Goal: Information Seeking & Learning: Understand process/instructions

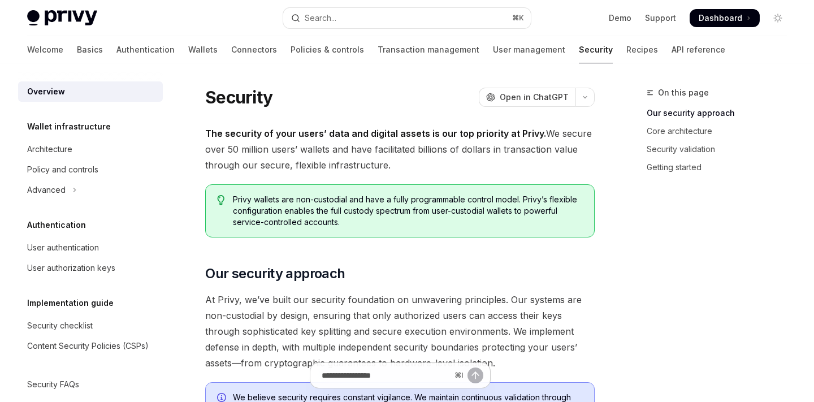
click at [491, 305] on span "At Privy, we’ve built our security foundation on unwavering principles. Our sys…" at bounding box center [399, 331] width 389 height 79
click at [420, 14] on button "Search... ⌘ K" at bounding box center [406, 18] width 247 height 20
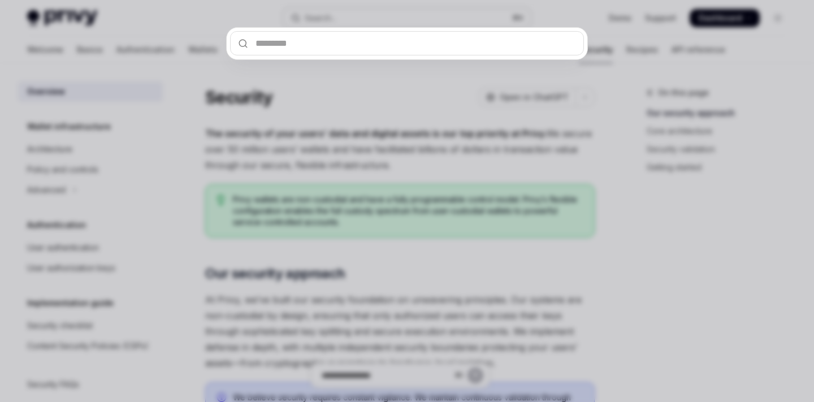
type input "*"
type textarea "*"
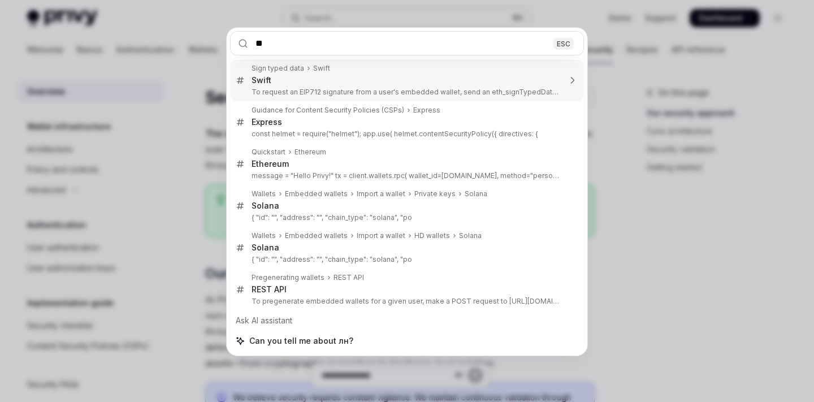
type input "*"
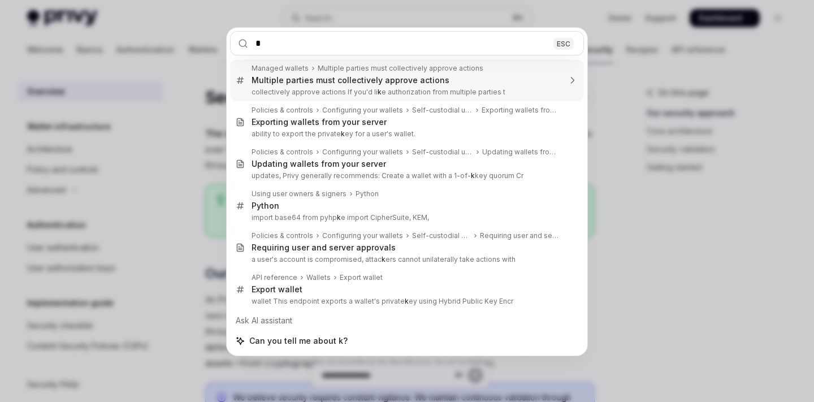
type input "**"
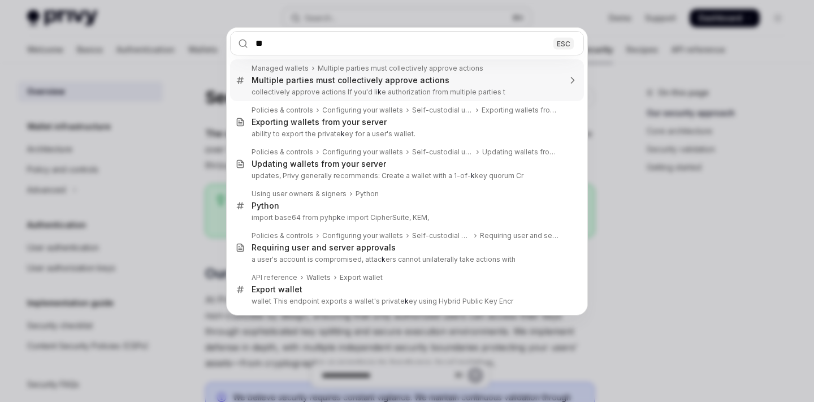
type textarea "*"
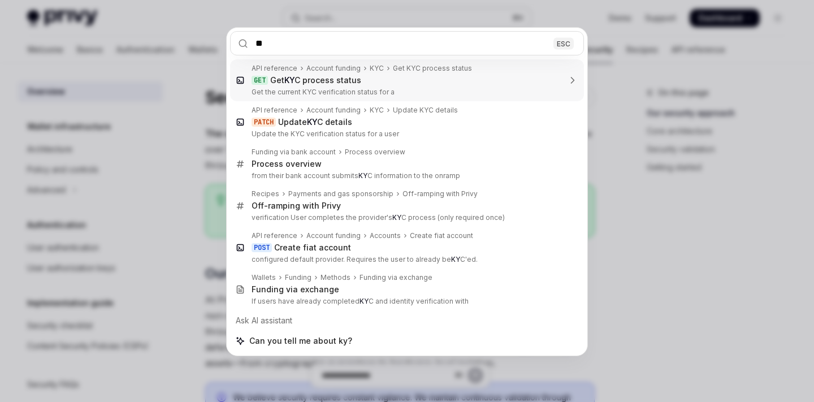
type input "***"
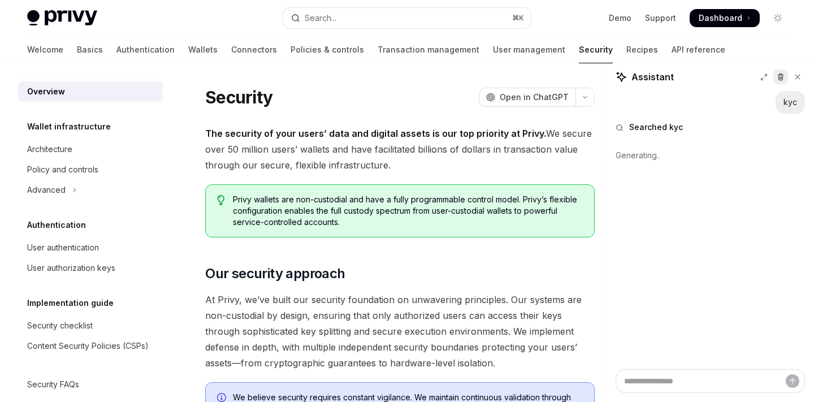
click at [778, 78] on icon at bounding box center [780, 78] width 4 height 4
click at [796, 77] on icon at bounding box center [797, 77] width 5 height 5
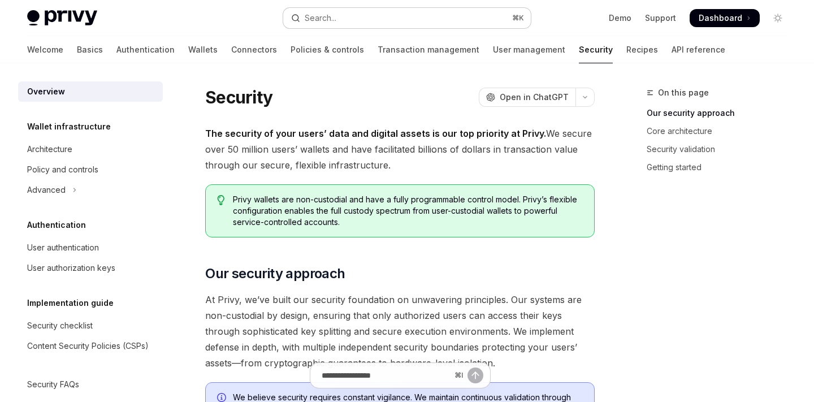
click at [375, 8] on button "Search... ⌘ K" at bounding box center [406, 18] width 247 height 20
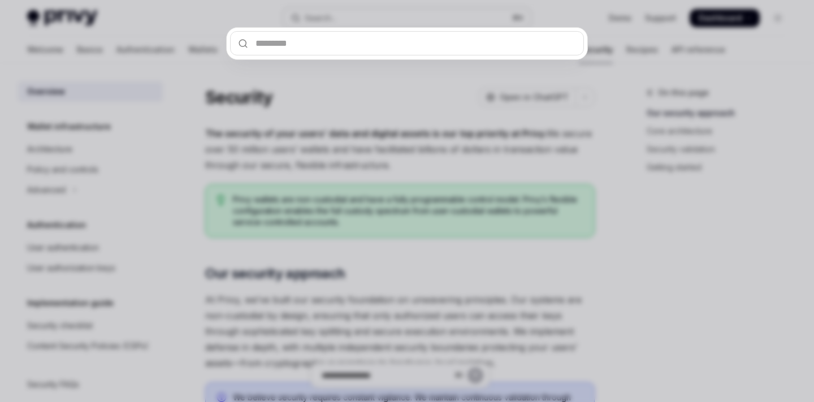
type textarea "*"
type input "*"
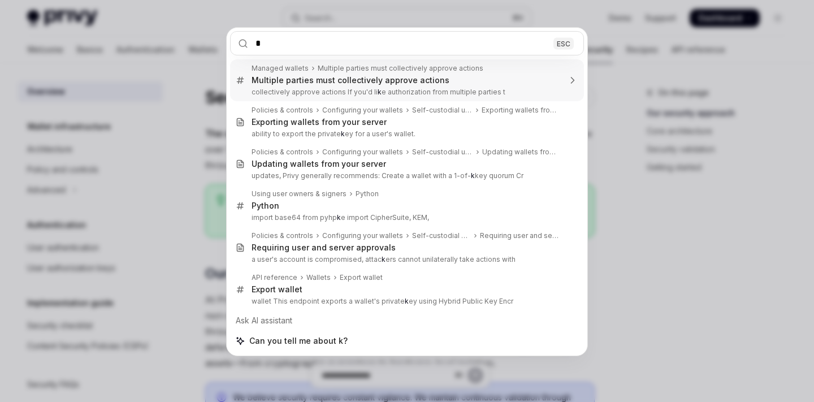
type textarea "*"
type input "**"
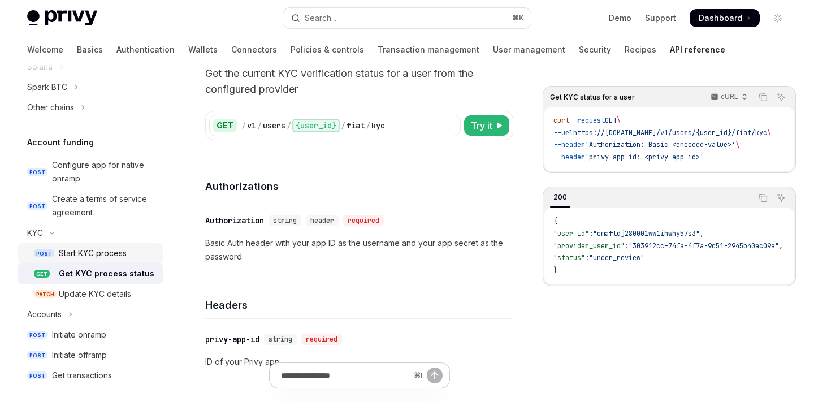
scroll to position [343, 0]
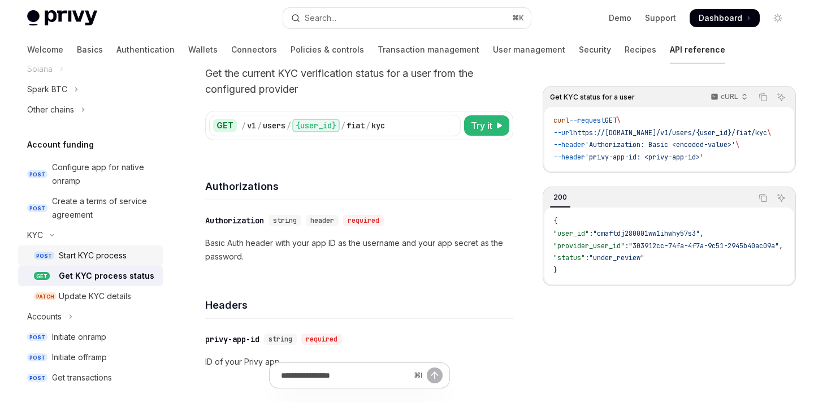
click at [82, 255] on div "Start KYC process" at bounding box center [93, 256] width 68 height 14
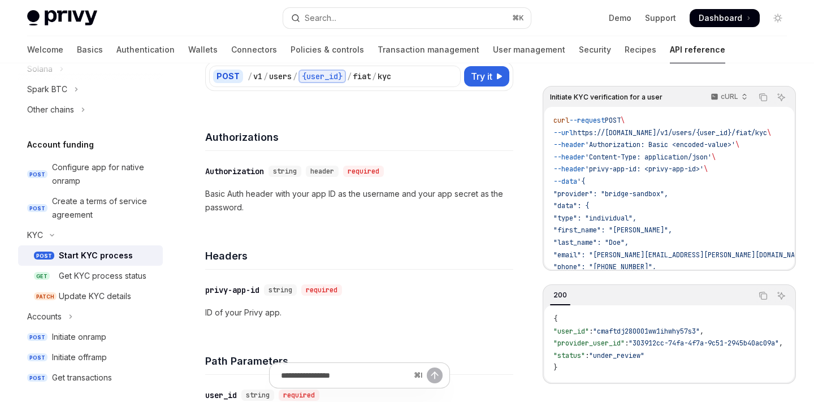
scroll to position [120, 0]
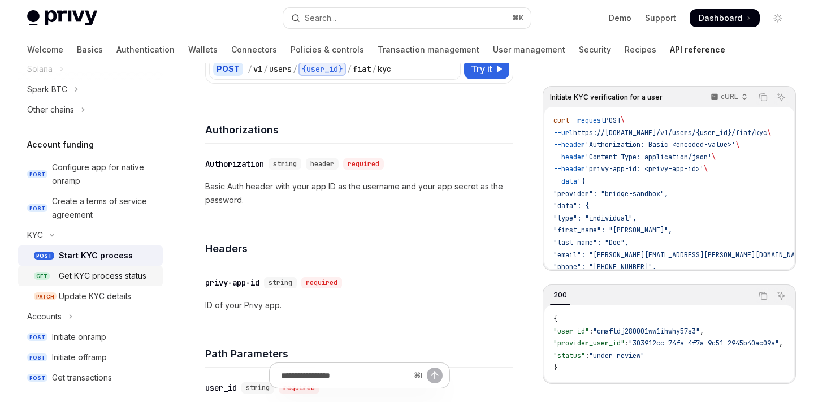
click at [98, 276] on div "Get KYC process status" at bounding box center [103, 276] width 88 height 14
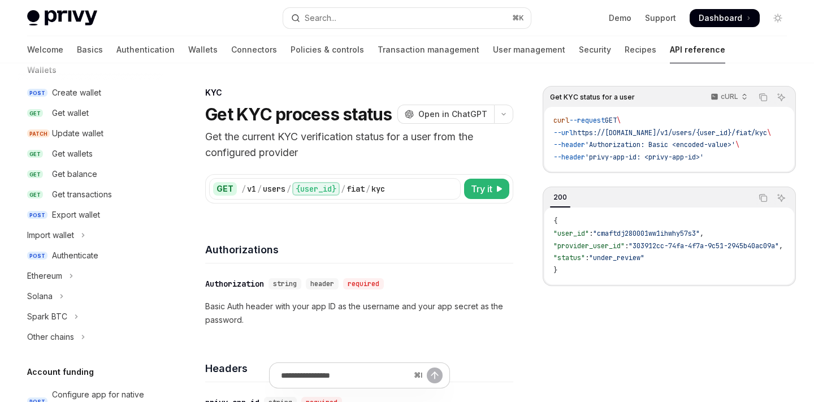
scroll to position [186, 0]
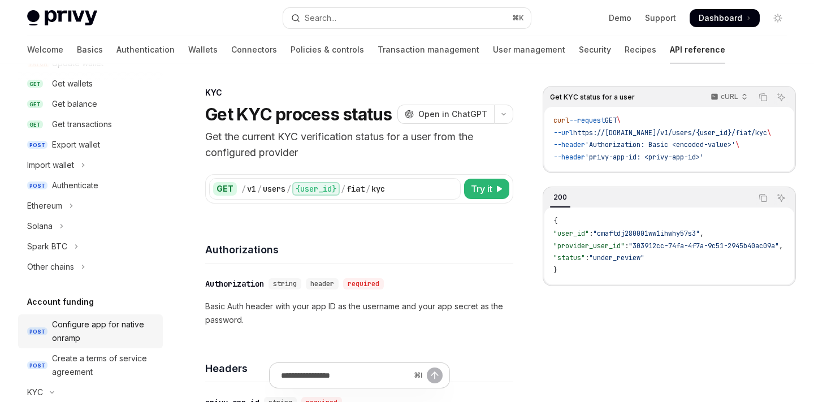
click at [56, 324] on div "Configure app for native onramp" at bounding box center [104, 330] width 104 height 27
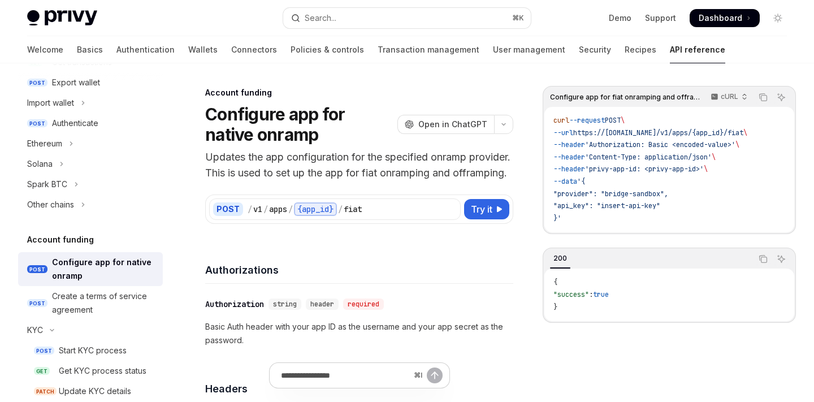
scroll to position [265, 0]
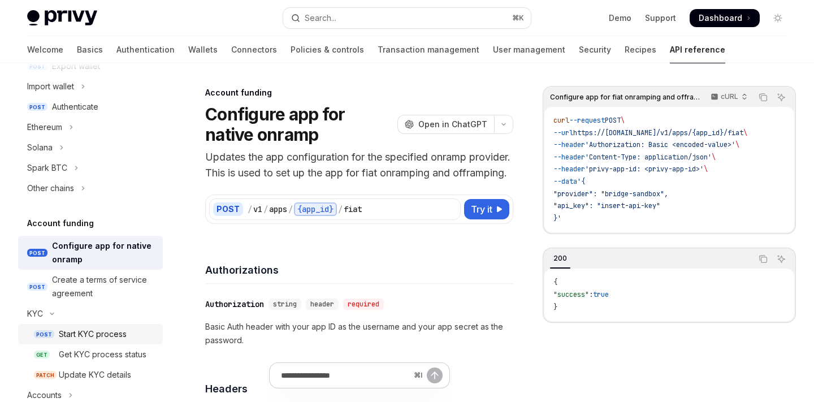
click at [67, 336] on div "Start KYC process" at bounding box center [93, 334] width 68 height 14
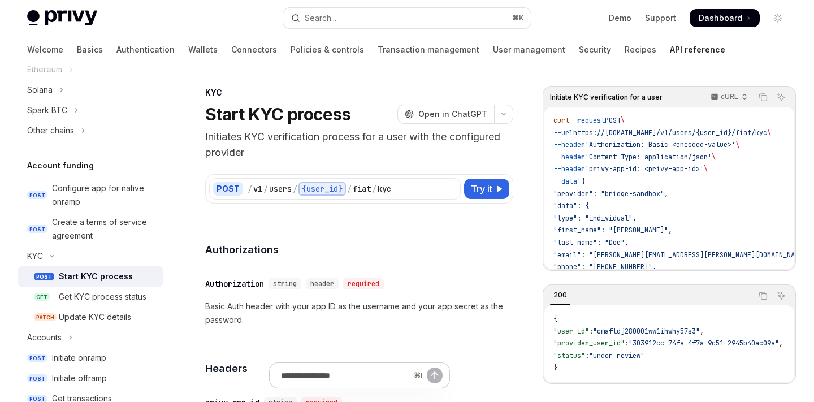
scroll to position [324, 0]
click at [86, 308] on div "Update KYC details" at bounding box center [95, 315] width 72 height 14
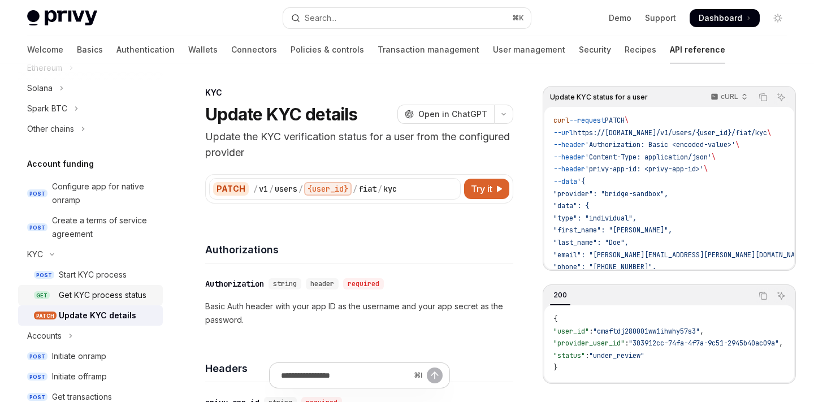
click at [82, 294] on div "Get KYC process status" at bounding box center [103, 295] width 88 height 14
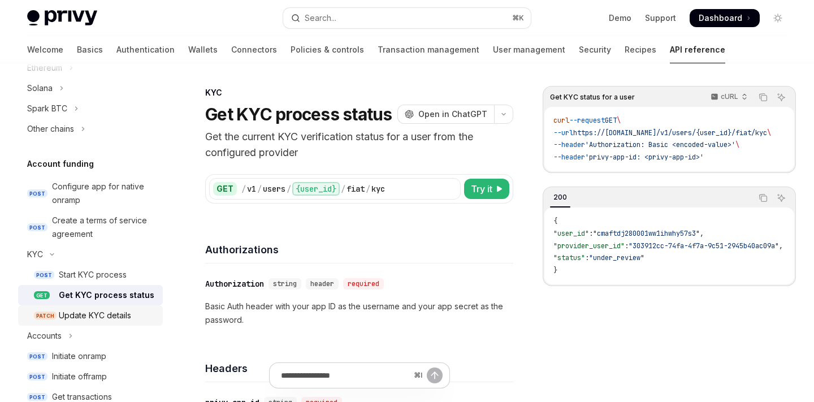
click at [88, 311] on div "Update KYC details" at bounding box center [95, 315] width 72 height 14
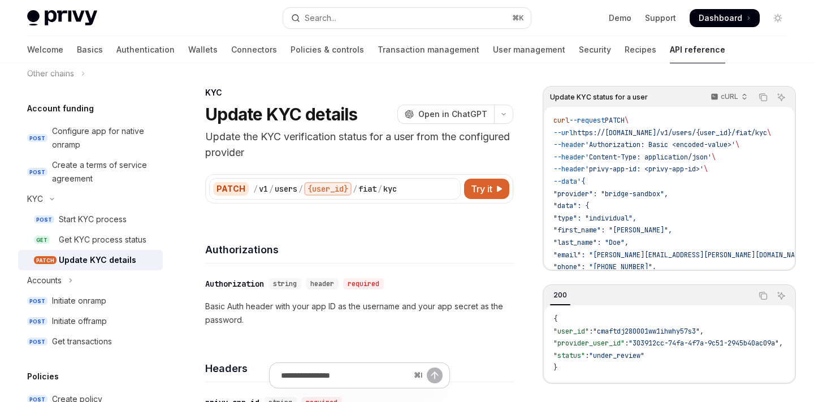
scroll to position [381, 0]
click at [79, 301] on div "Initiate onramp" at bounding box center [79, 299] width 54 height 14
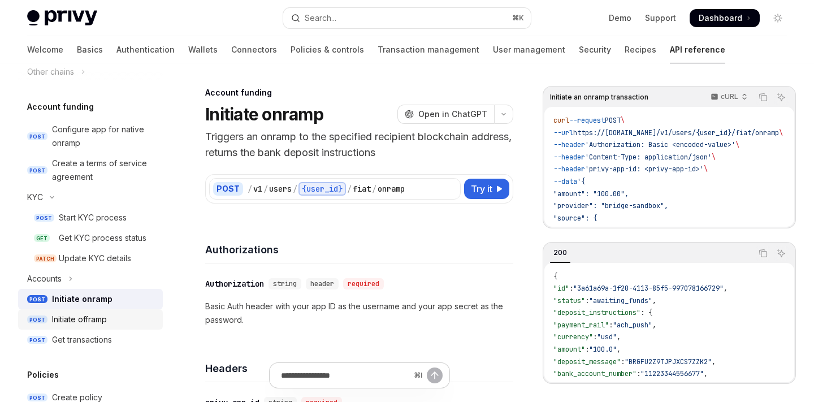
click at [79, 315] on div "Initiate offramp" at bounding box center [79, 319] width 55 height 14
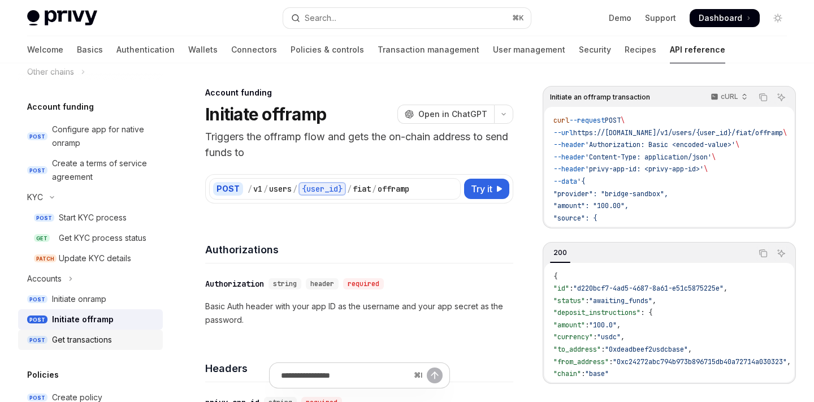
click at [79, 333] on div "Get transactions" at bounding box center [82, 340] width 60 height 14
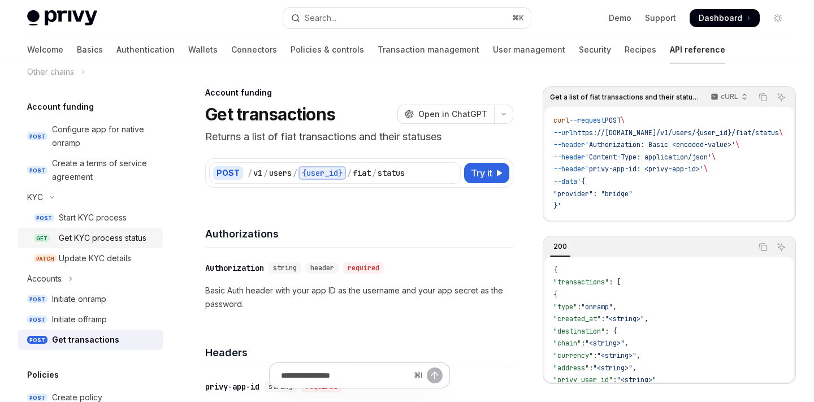
click at [89, 233] on div "Get KYC process status" at bounding box center [103, 238] width 88 height 14
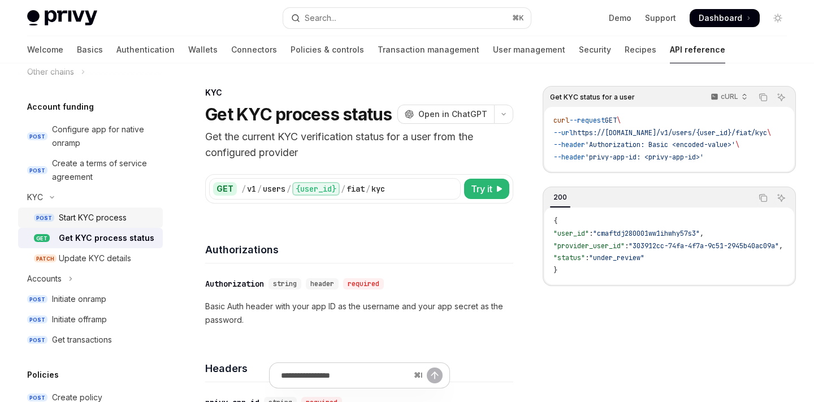
click at [90, 223] on div "Start KYC process" at bounding box center [93, 218] width 68 height 14
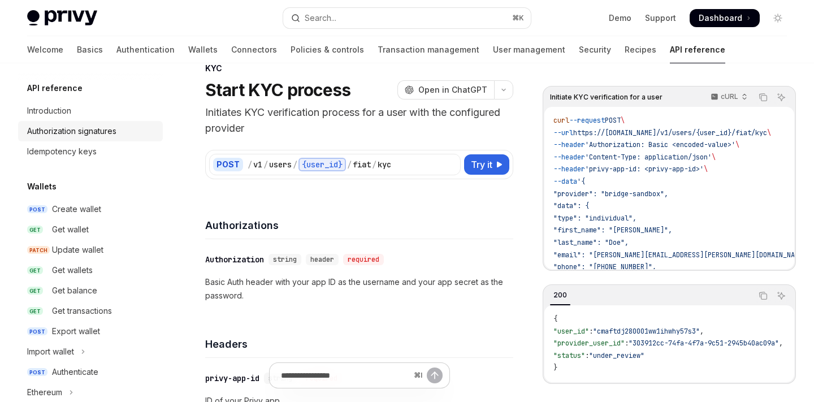
click at [64, 134] on div "Authorization signatures" at bounding box center [71, 131] width 89 height 14
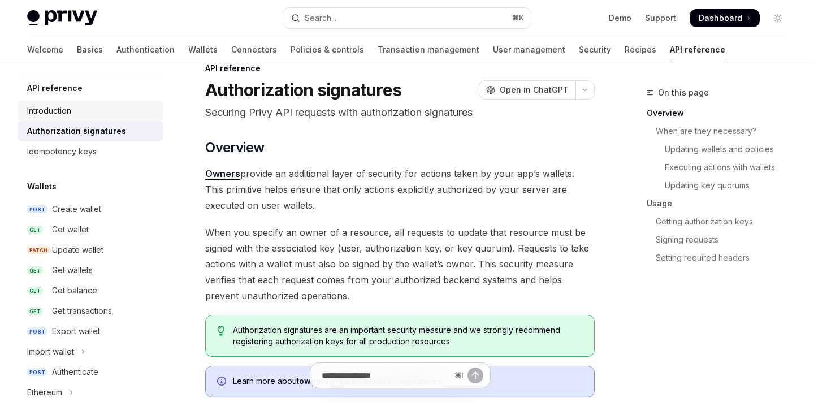
click at [85, 113] on div "Introduction" at bounding box center [91, 111] width 129 height 14
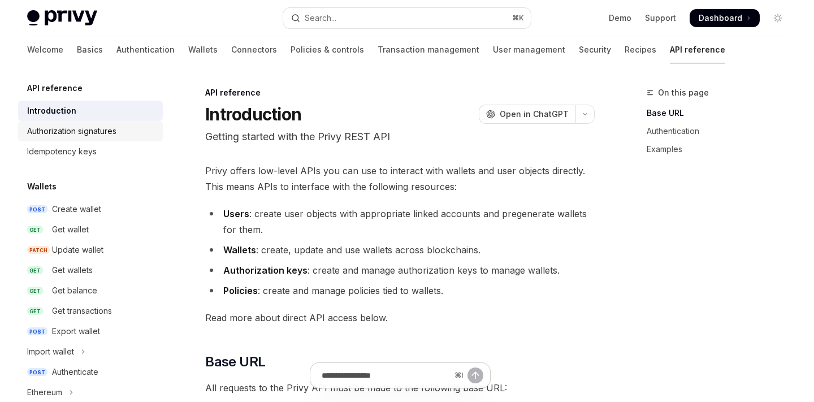
click at [39, 134] on div "Authorization signatures" at bounding box center [71, 131] width 89 height 14
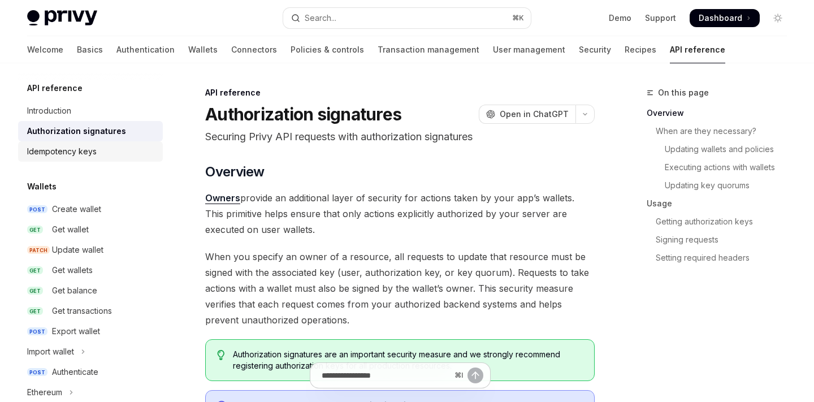
click at [75, 147] on div "Idempotency keys" at bounding box center [61, 152] width 69 height 14
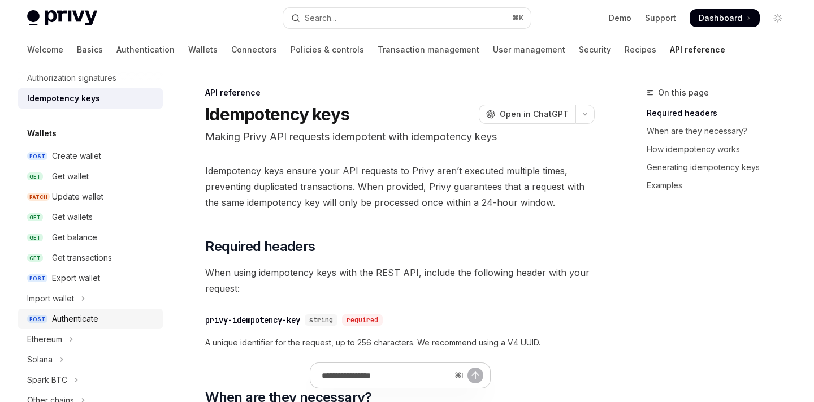
scroll to position [54, 0]
click at [75, 157] on div "Create wallet" at bounding box center [76, 155] width 49 height 14
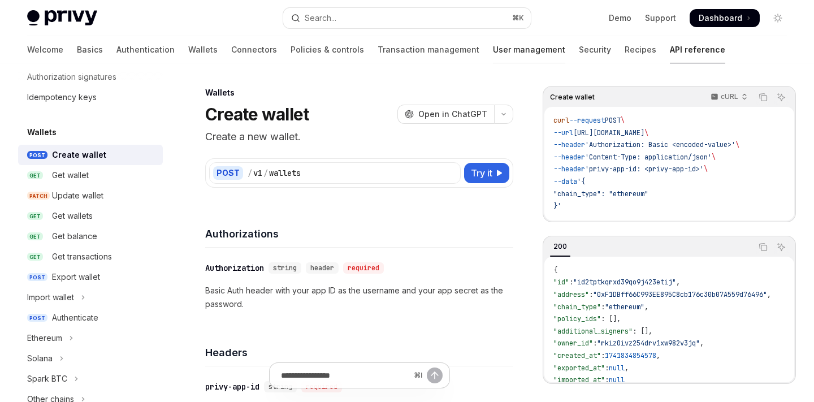
scroll to position [407, 0]
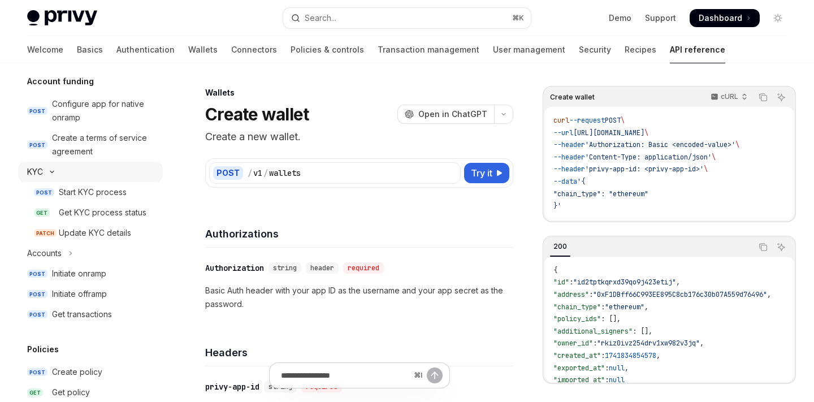
click at [34, 171] on div "KYC" at bounding box center [35, 172] width 16 height 14
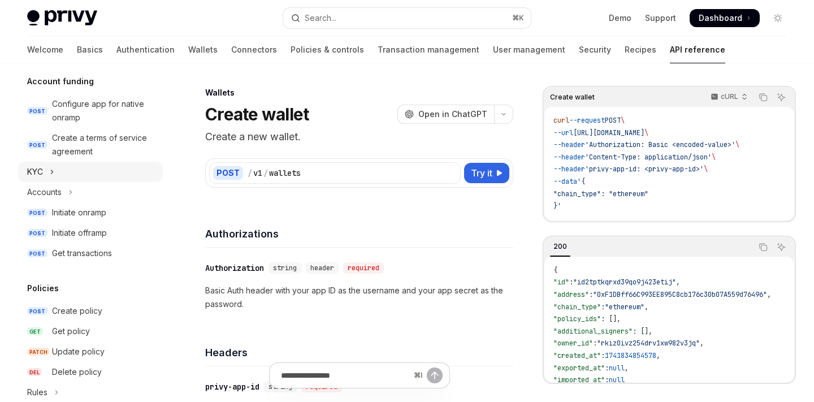
click at [41, 176] on div "KYC" at bounding box center [35, 172] width 16 height 14
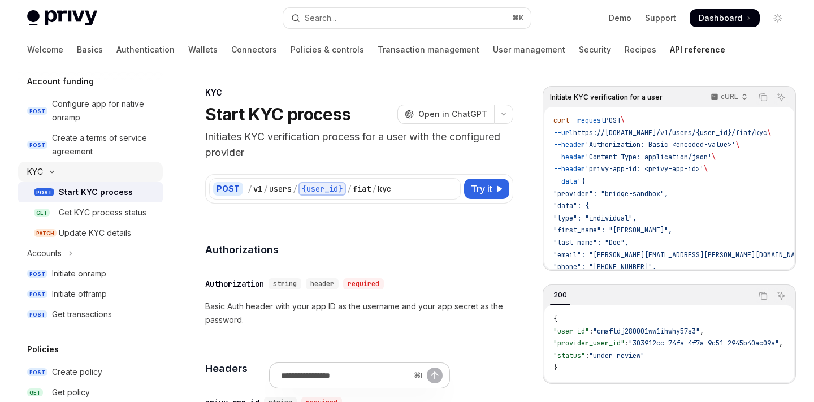
click at [41, 176] on div "KYC" at bounding box center [35, 172] width 16 height 14
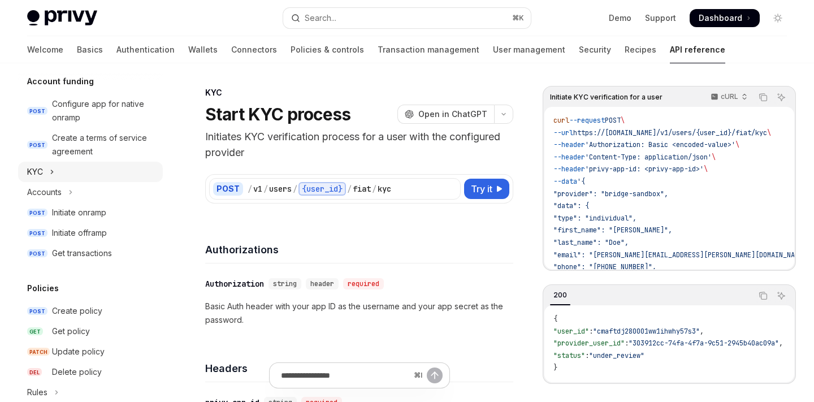
click at [41, 176] on div "KYC" at bounding box center [35, 172] width 16 height 14
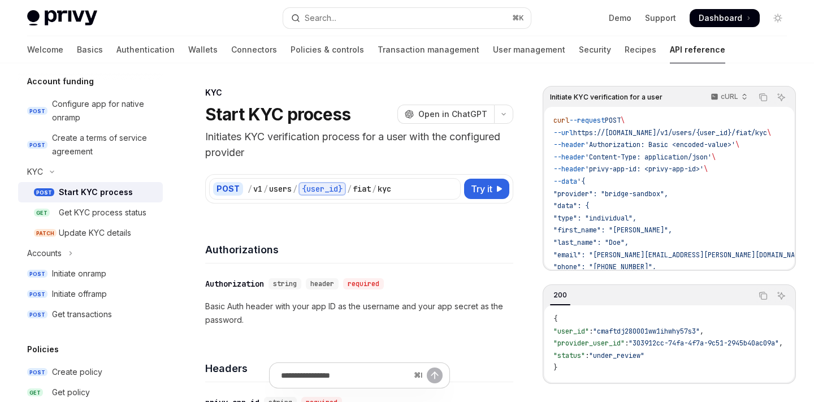
click at [72, 196] on div "Start KYC process" at bounding box center [96, 192] width 74 height 14
click at [484, 142] on p "Initiates KYC verification process for a user with the configured provider" at bounding box center [359, 145] width 308 height 32
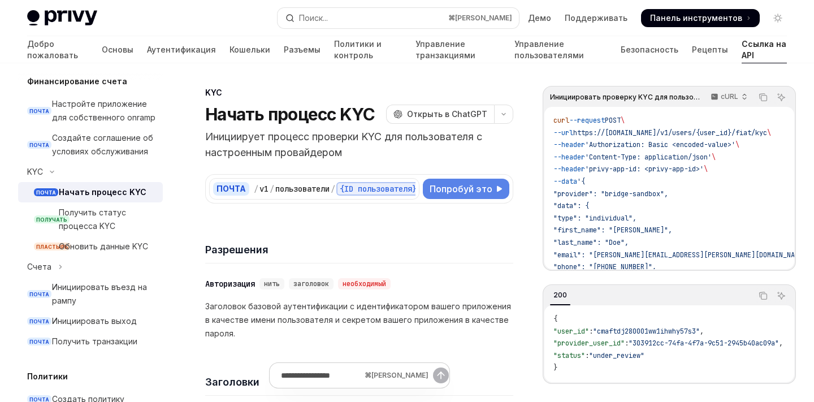
click at [451, 195] on span "Попробуй это" at bounding box center [460, 189] width 63 height 14
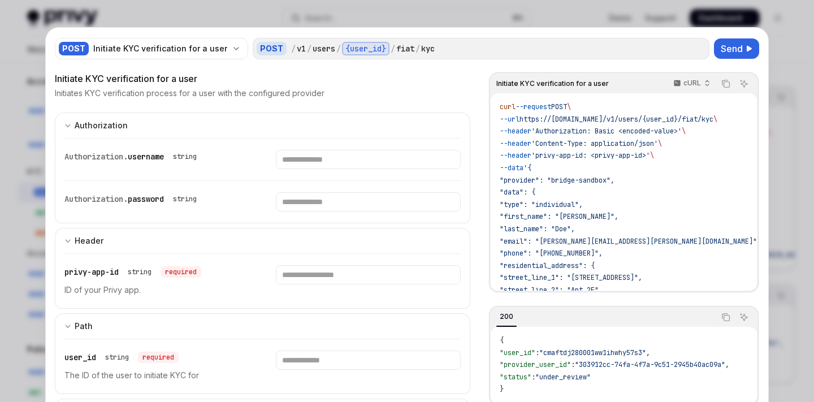
click at [225, 212] on div "Authorization. password string" at bounding box center [262, 202] width 396 height 42
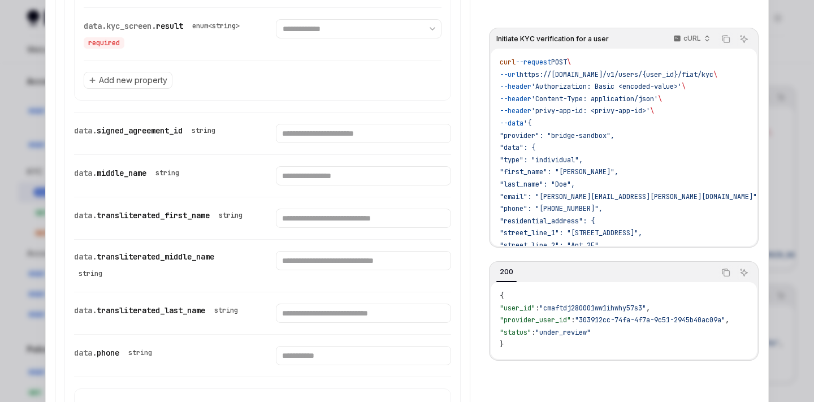
scroll to position [983, 0]
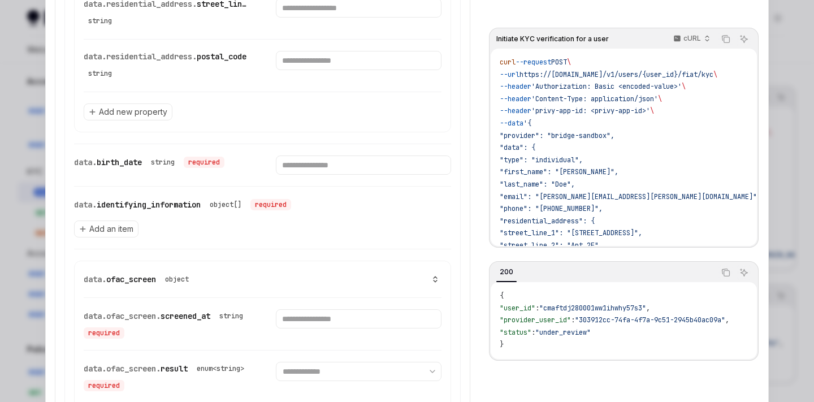
click at [10, 157] on div at bounding box center [407, 201] width 814 height 402
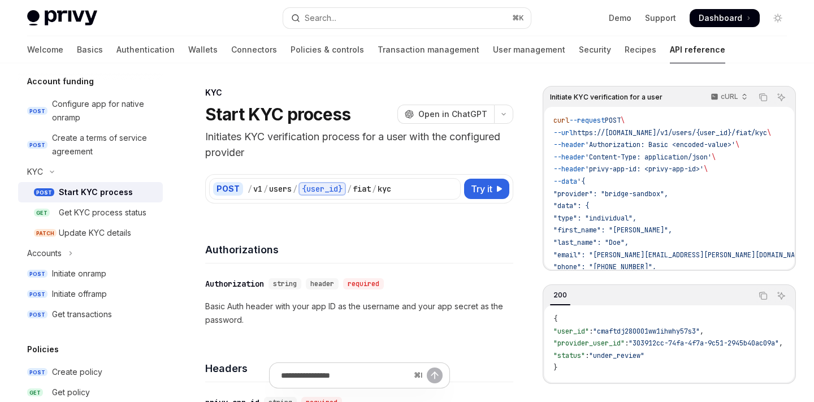
click at [10, 157] on div at bounding box center [407, 201] width 814 height 402
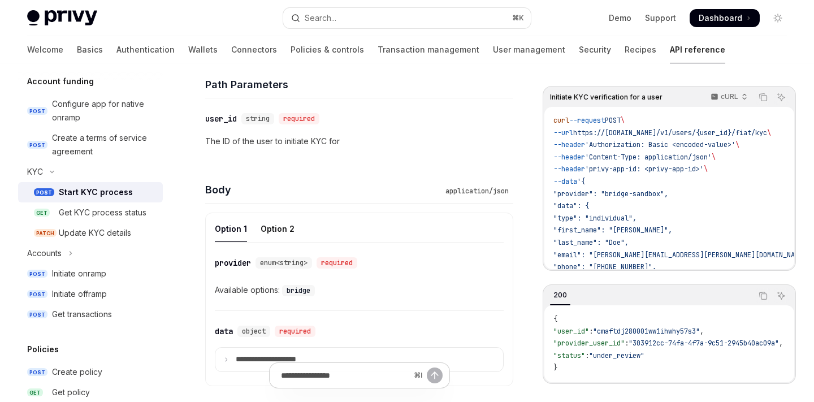
scroll to position [395, 0]
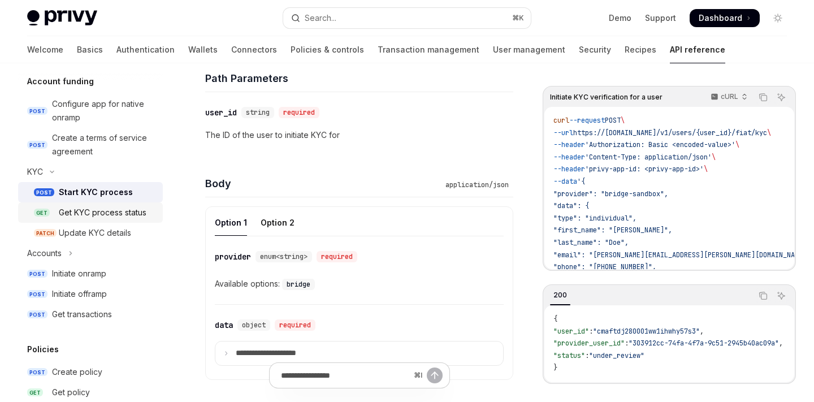
click at [68, 208] on div "Get KYC process status" at bounding box center [103, 213] width 88 height 14
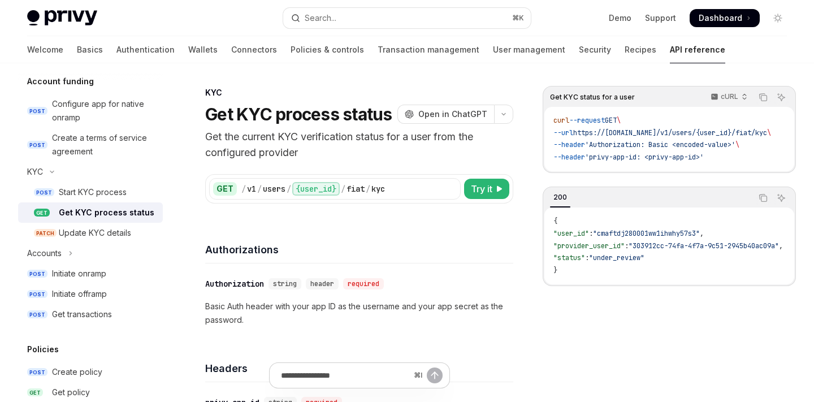
click at [108, 217] on div "Get KYC process status" at bounding box center [106, 213] width 95 height 14
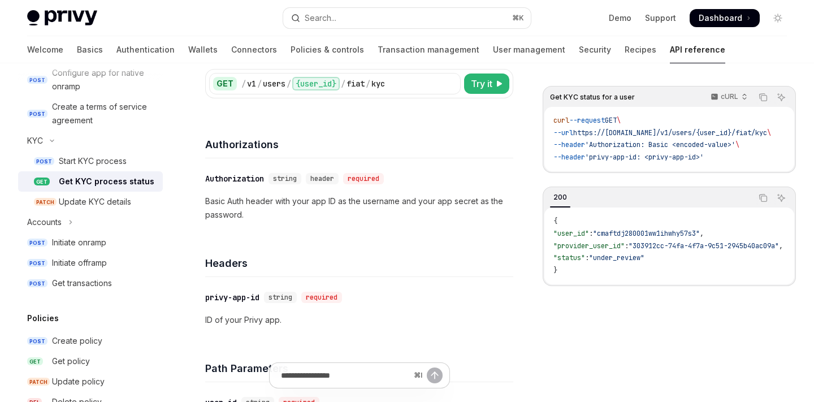
scroll to position [109, 0]
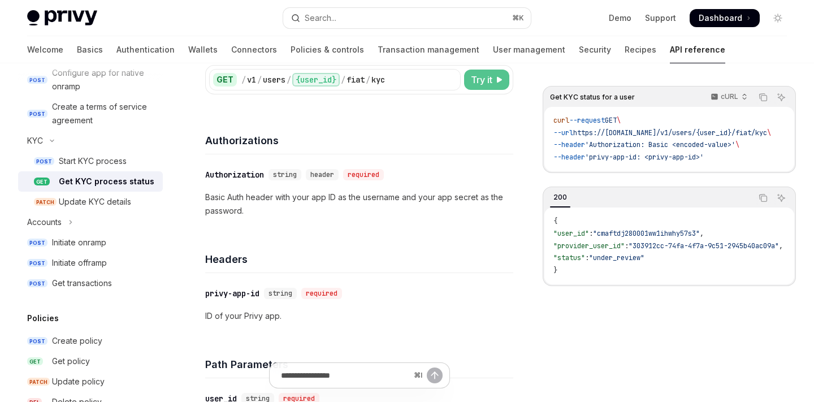
click at [485, 86] on span "Try it" at bounding box center [481, 80] width 21 height 14
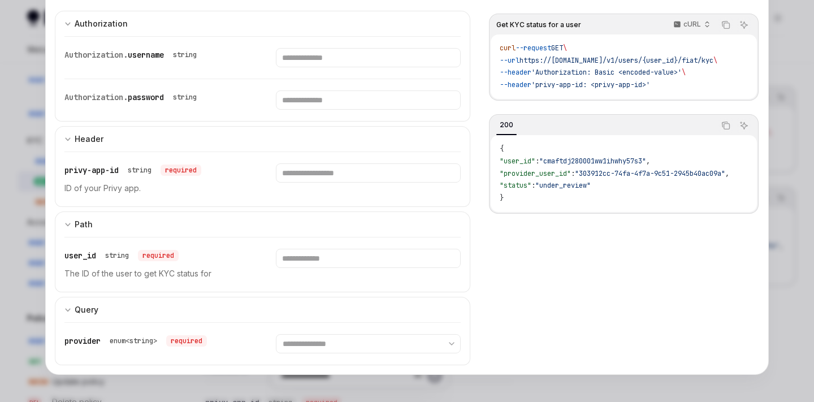
click at [773, 166] on div at bounding box center [407, 201] width 814 height 402
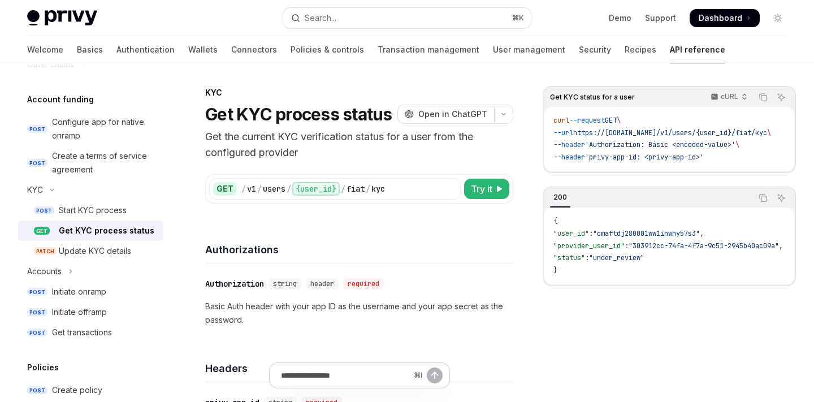
scroll to position [378, 0]
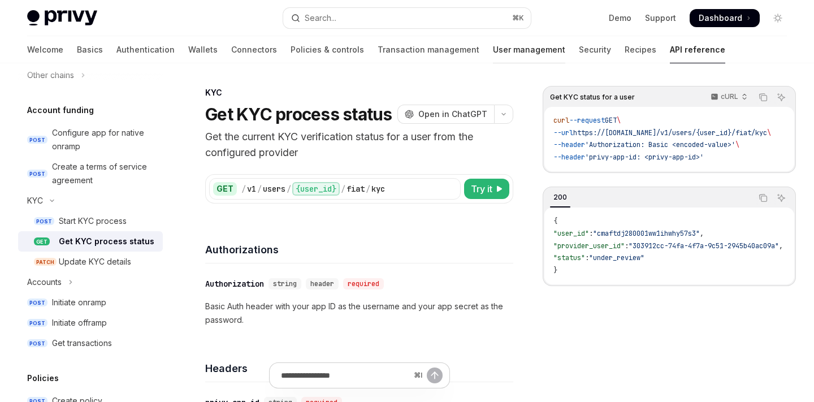
click at [493, 49] on link "User management" at bounding box center [529, 49] width 72 height 27
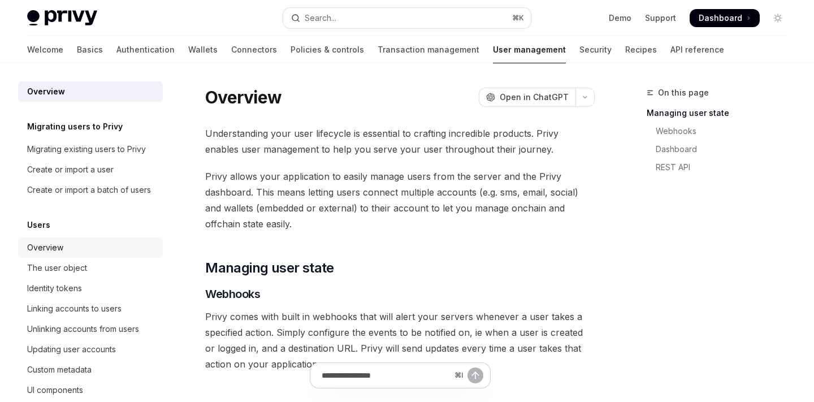
click at [35, 243] on div "Overview" at bounding box center [45, 248] width 36 height 14
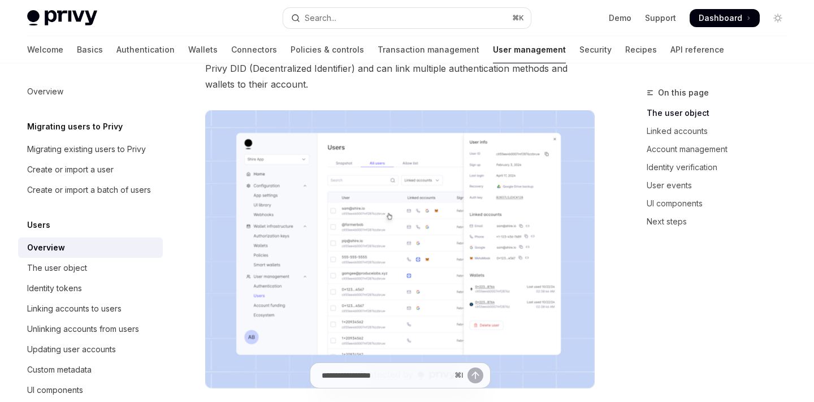
scroll to position [118, 0]
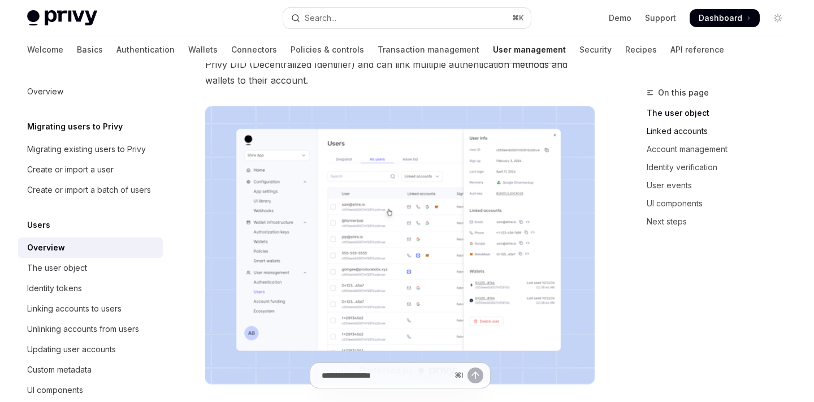
click at [654, 132] on link "Linked accounts" at bounding box center [720, 131] width 149 height 18
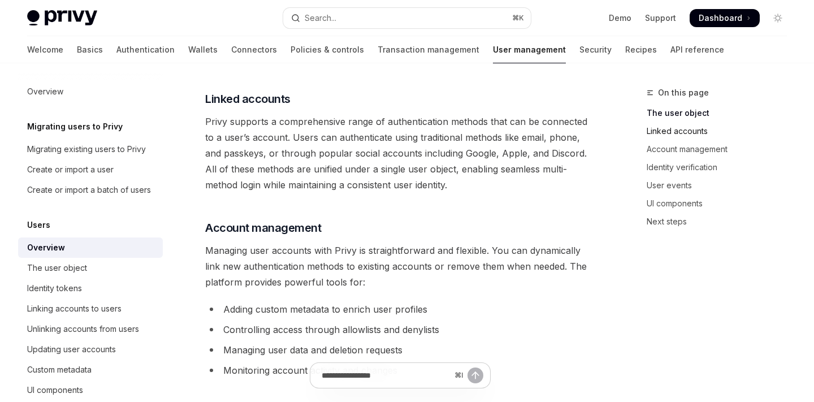
scroll to position [612, 0]
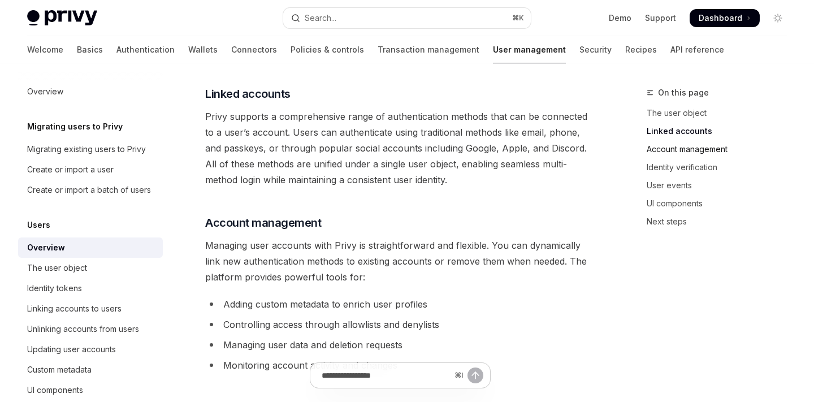
click at [660, 148] on link "Account management" at bounding box center [720, 149] width 149 height 18
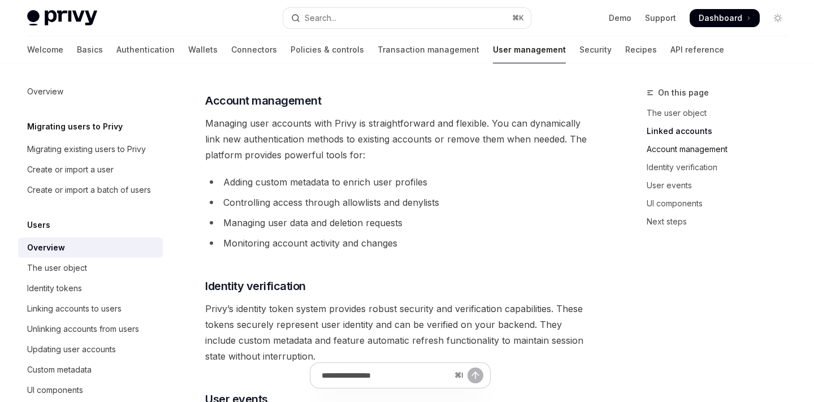
scroll to position [741, 0]
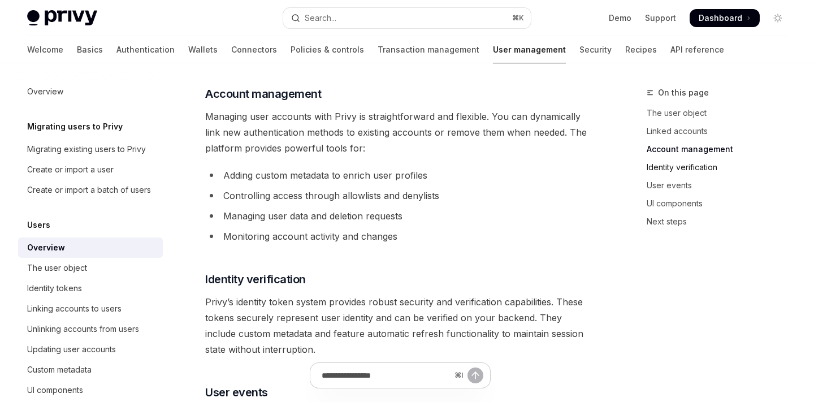
click at [659, 164] on link "Identity verification" at bounding box center [720, 167] width 149 height 18
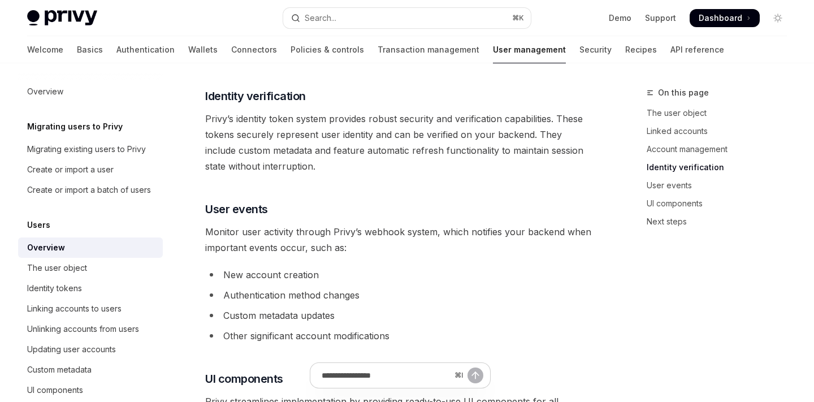
scroll to position [927, 0]
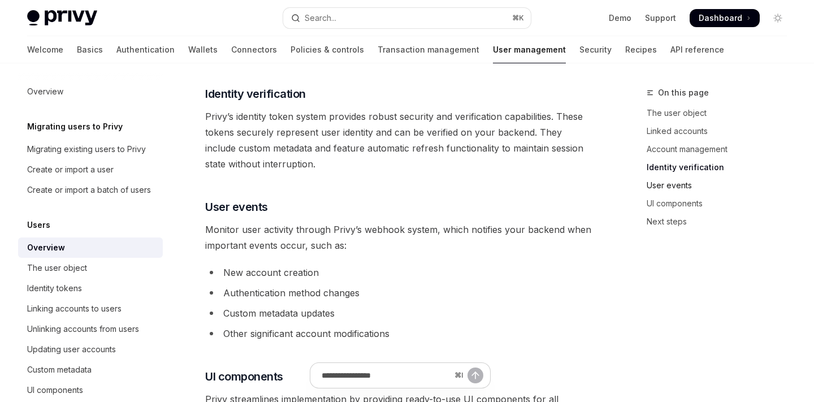
click at [663, 184] on link "User events" at bounding box center [720, 185] width 149 height 18
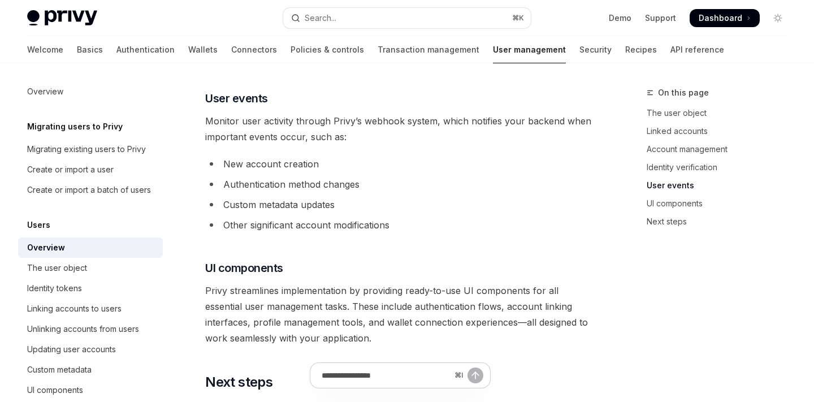
scroll to position [1039, 0]
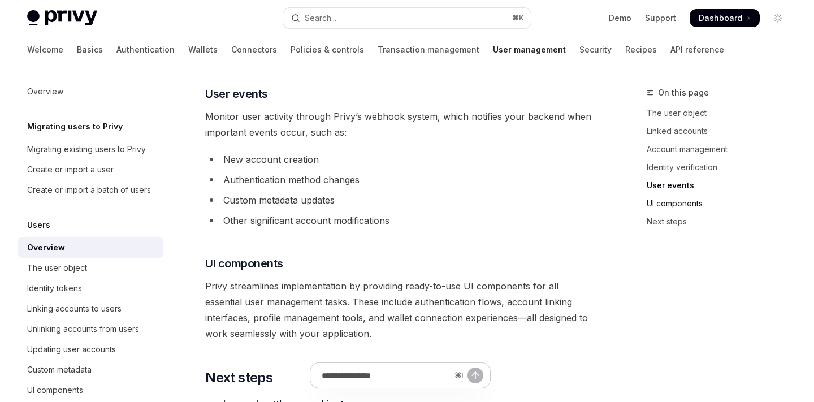
click at [657, 204] on link "UI components" at bounding box center [720, 203] width 149 height 18
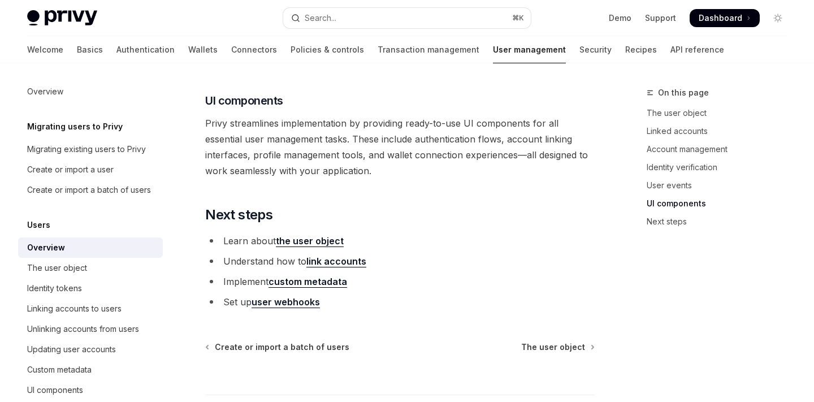
scroll to position [1200, 0]
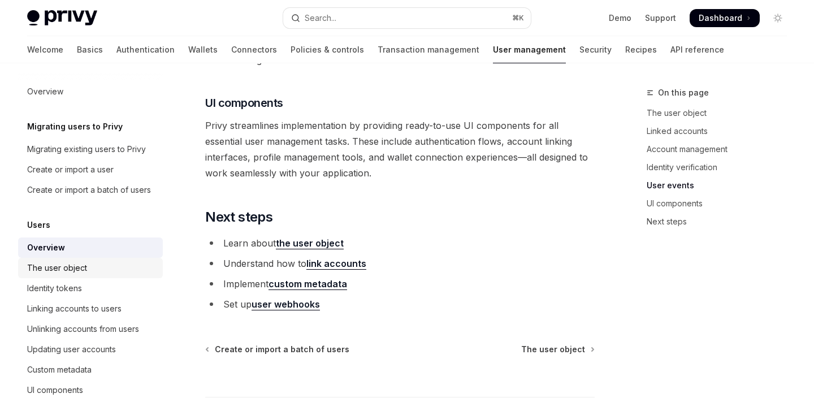
click at [79, 270] on div "The user object" at bounding box center [57, 268] width 60 height 14
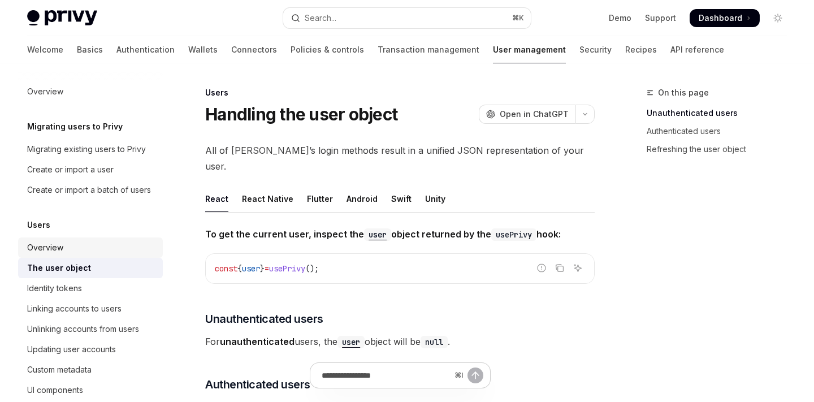
click at [75, 254] on div "Overview" at bounding box center [91, 248] width 129 height 14
type textarea "*"
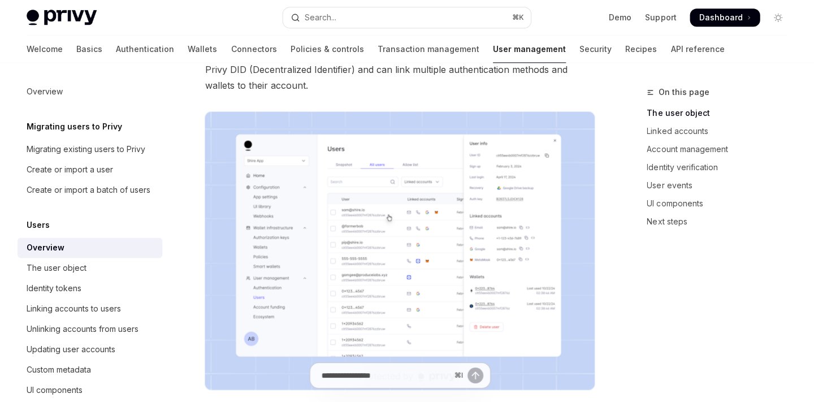
scroll to position [112, 0]
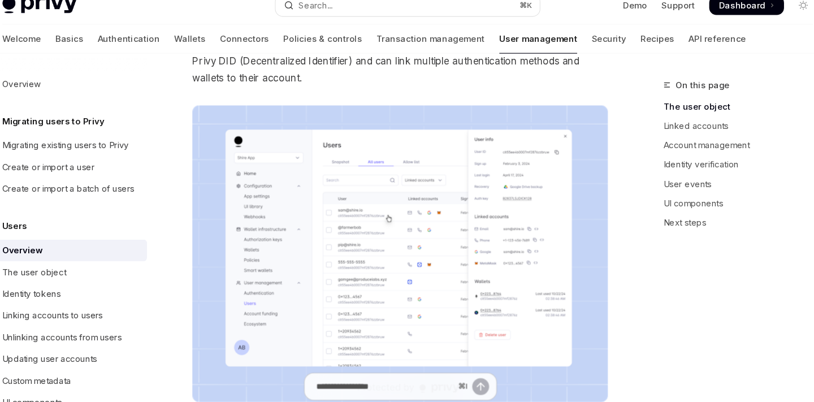
click at [392, 208] on img at bounding box center [399, 251] width 389 height 278
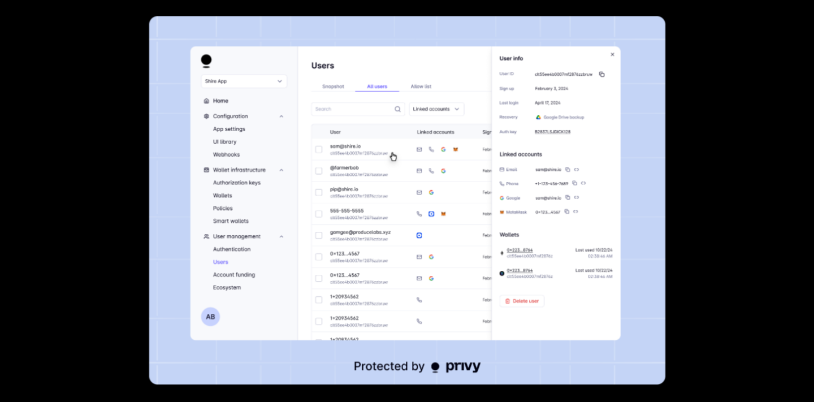
click at [668, 189] on div at bounding box center [407, 201] width 814 height 402
